Goal: Navigation & Orientation: Find specific page/section

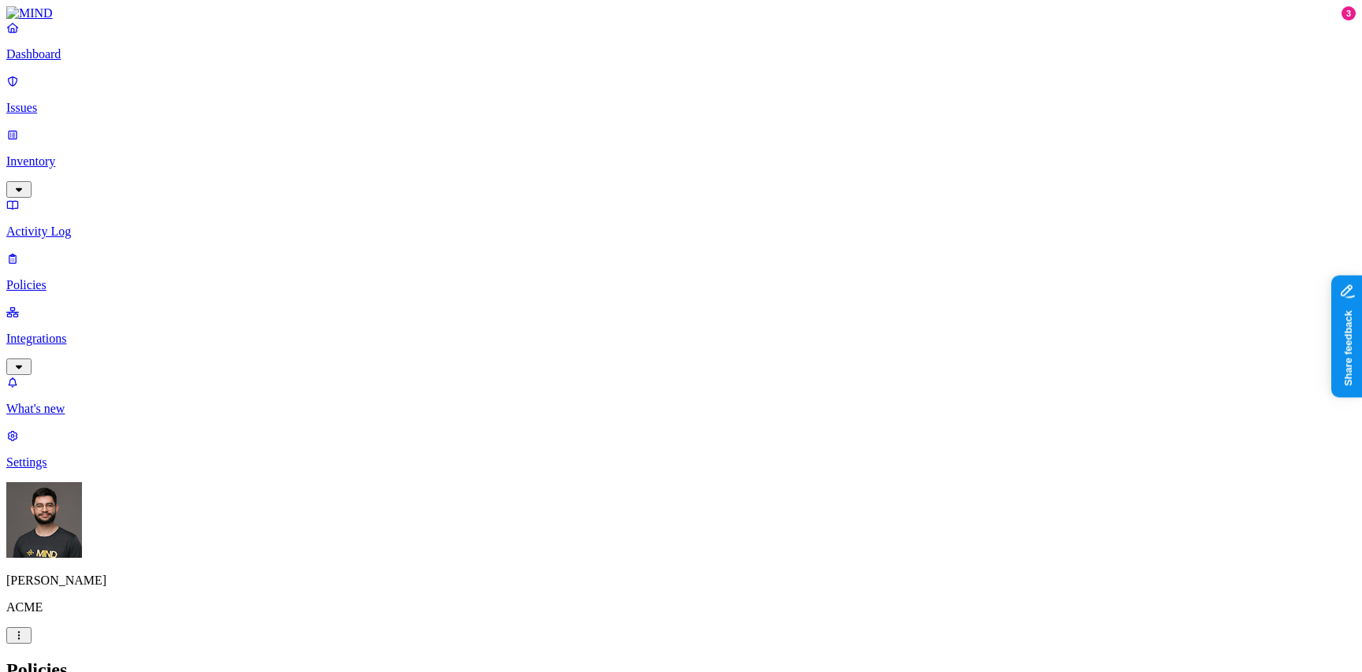
click at [84, 278] on p "Policies" at bounding box center [680, 285] width 1349 height 14
type input "greg"
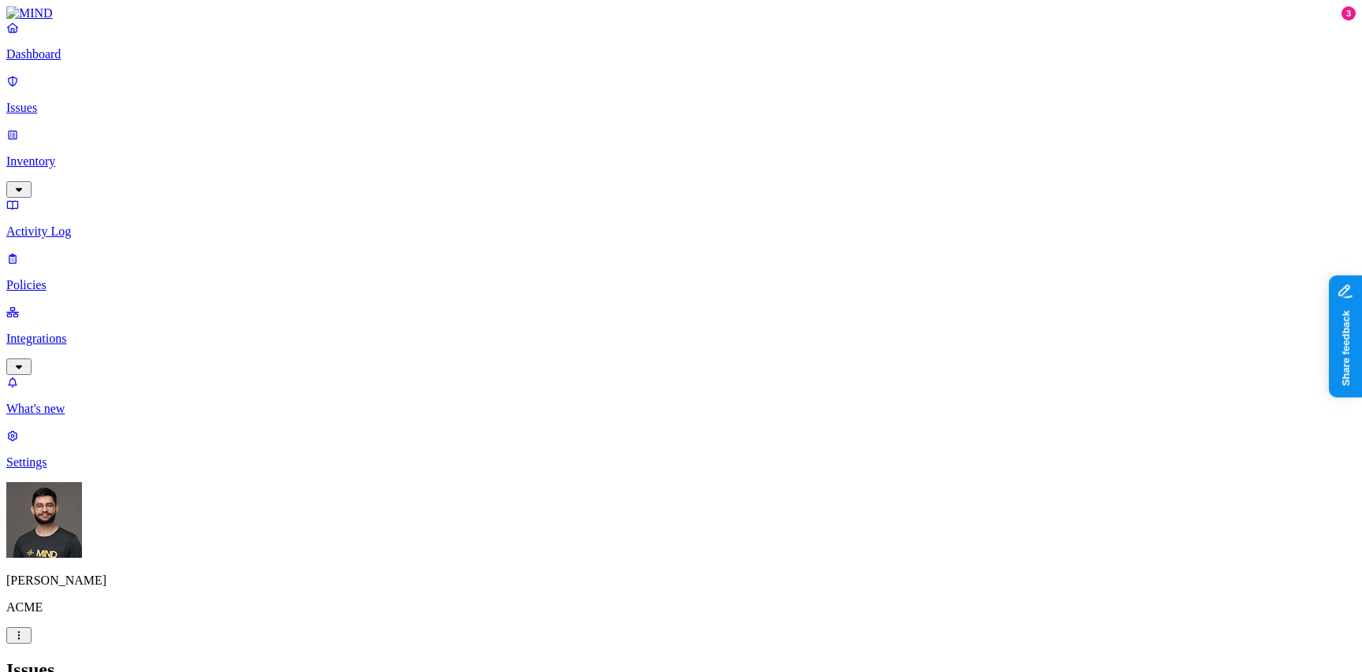
scroll to position [0, 10]
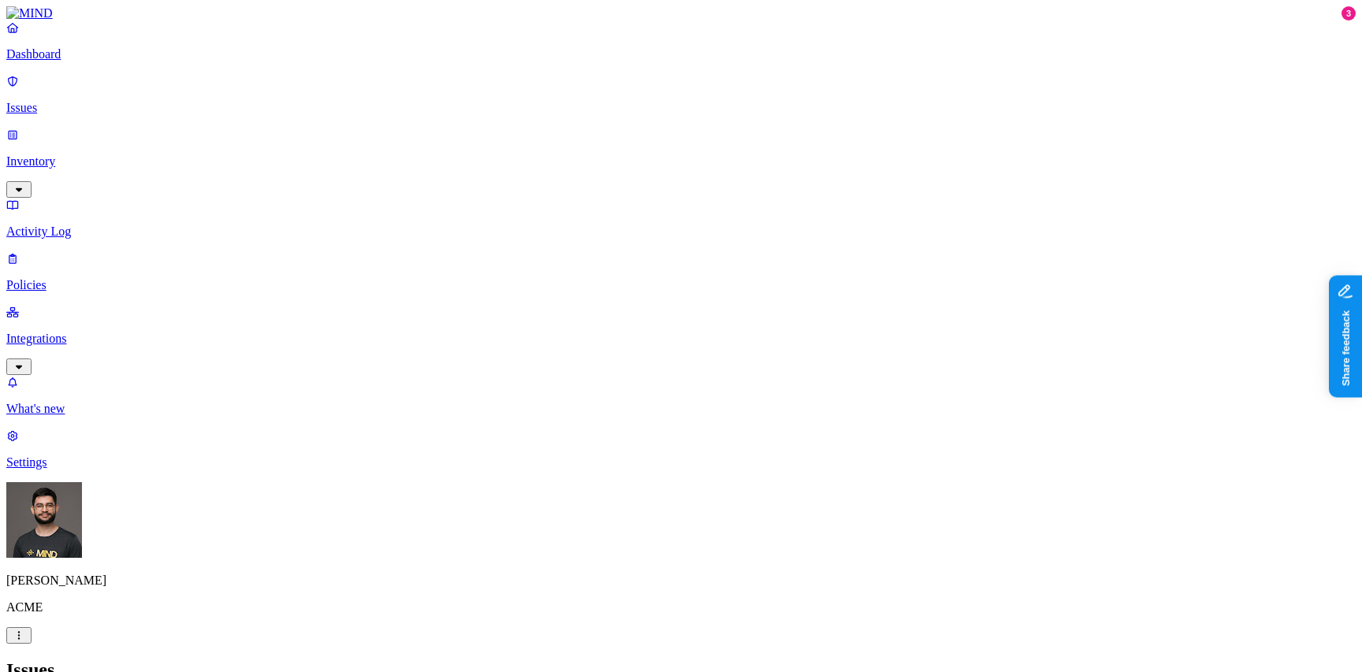
click at [89, 470] on p "Settings" at bounding box center [680, 462] width 1349 height 14
